Goal: Information Seeking & Learning: Learn about a topic

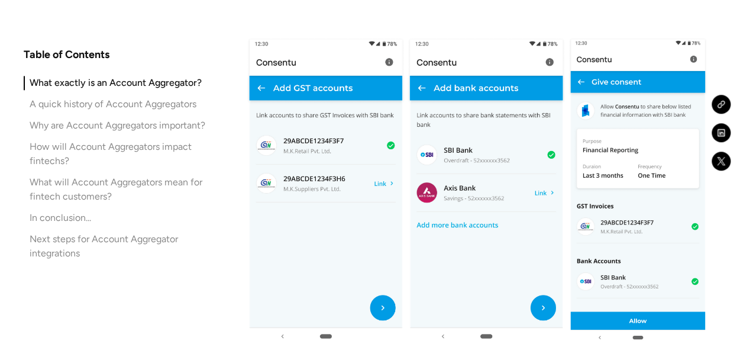
scroll to position [2786, 0]
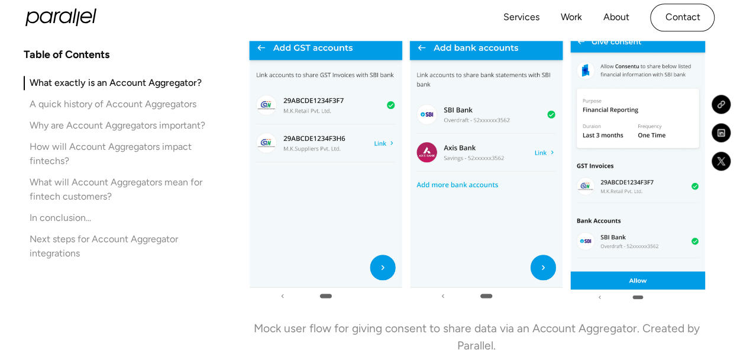
scroll to position [2826, 0]
